Goal: Check status: Check status

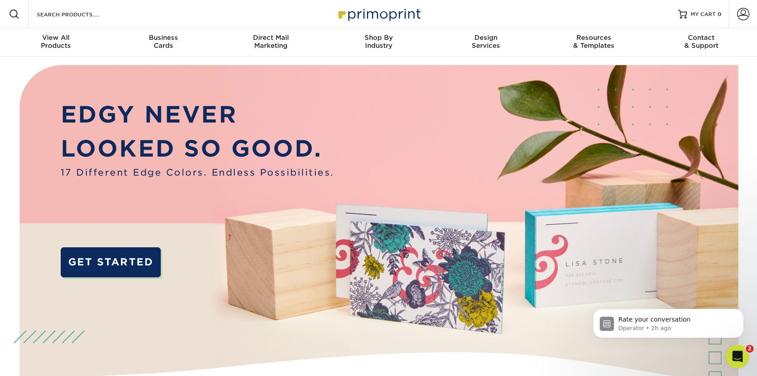
click at [737, 361] on icon "Open Intercom Messenger" at bounding box center [736, 356] width 15 height 15
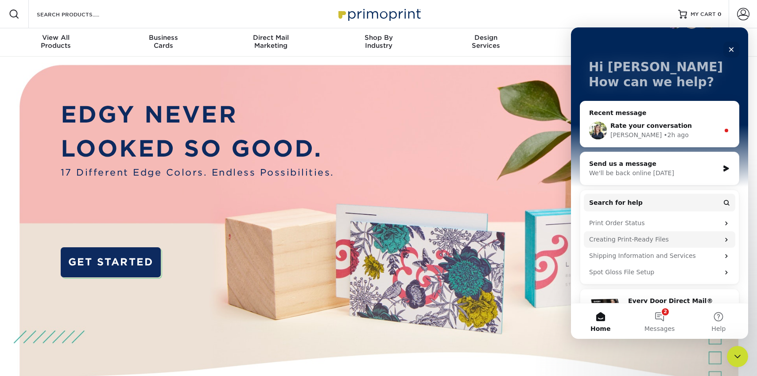
scroll to position [34, 0]
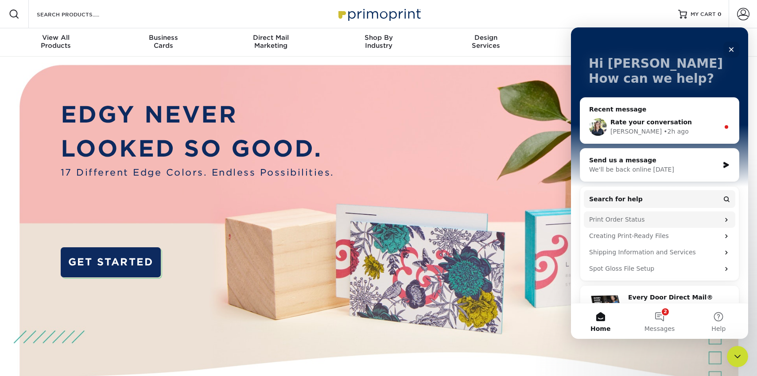
click at [622, 220] on div "Print Order Status" at bounding box center [654, 219] width 130 height 9
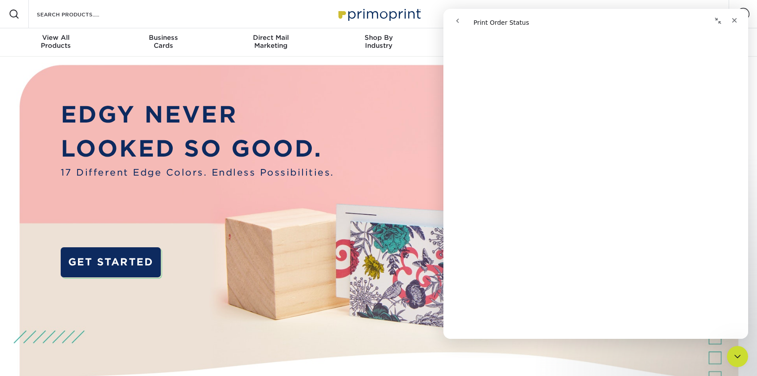
scroll to position [1187, 0]
click at [279, 130] on p "EDGY NEVER" at bounding box center [198, 115] width 274 height 34
click at [279, 129] on p "EDGY NEVER" at bounding box center [198, 115] width 274 height 34
click at [213, 115] on p "EDGY NEVER" at bounding box center [198, 115] width 274 height 34
click at [305, 134] on p "LOOKED SO GOOD." at bounding box center [198, 149] width 274 height 34
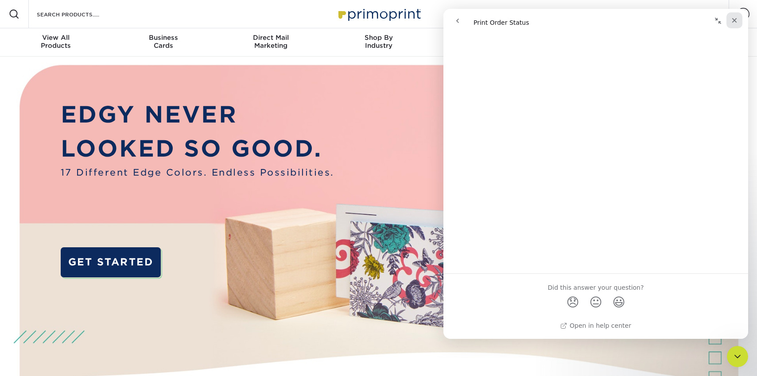
click at [736, 20] on icon "Close" at bounding box center [734, 20] width 7 height 7
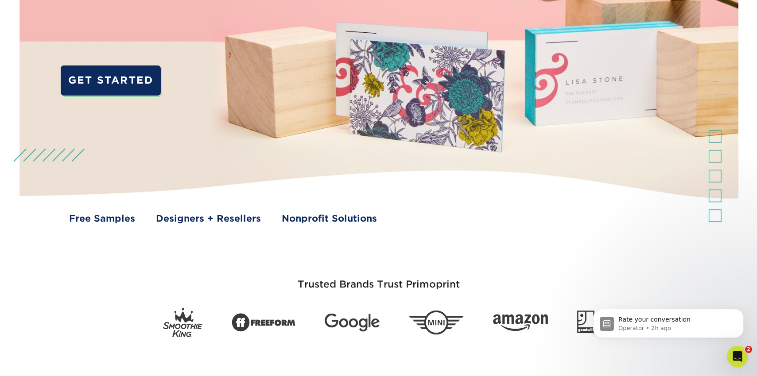
scroll to position [0, 0]
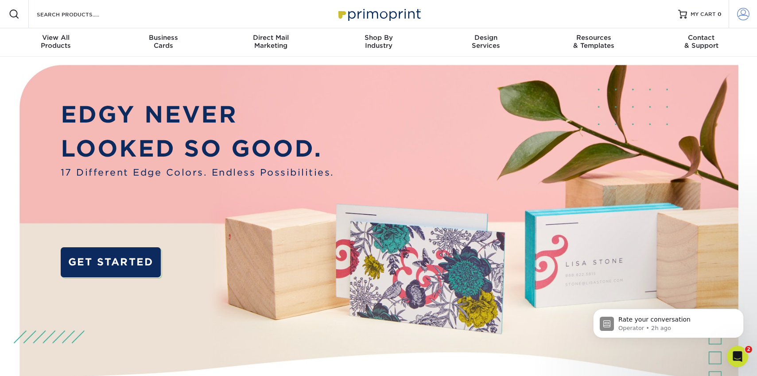
click at [741, 13] on span at bounding box center [743, 14] width 12 height 12
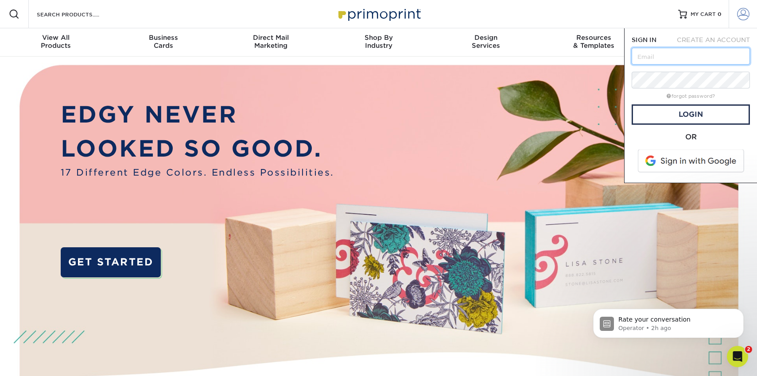
type input "h"
